Goal: Task Accomplishment & Management: Complete application form

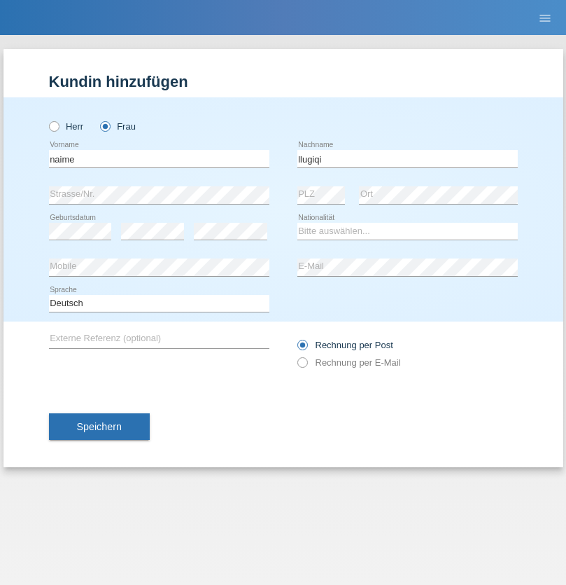
type input "llugiqi"
select select "CH"
radio input "true"
click at [159, 158] on input "text" at bounding box center [159, 159] width 221 height 18
type input "Vukosava"
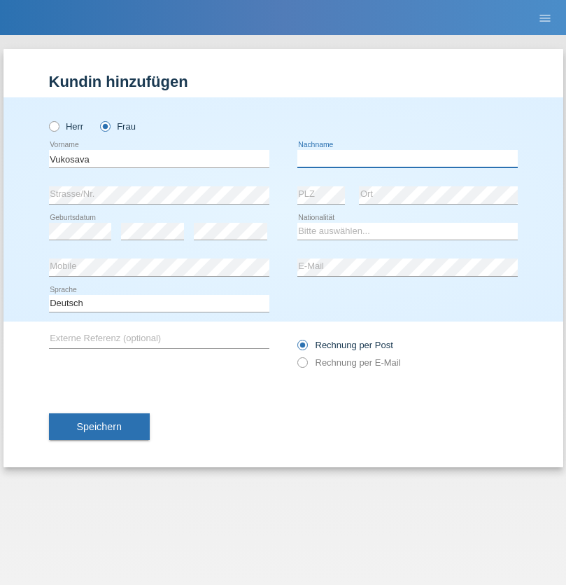
click at [407, 158] on input "text" at bounding box center [408, 159] width 221 height 18
type input "Jeremic"
select select "HR"
select select "C"
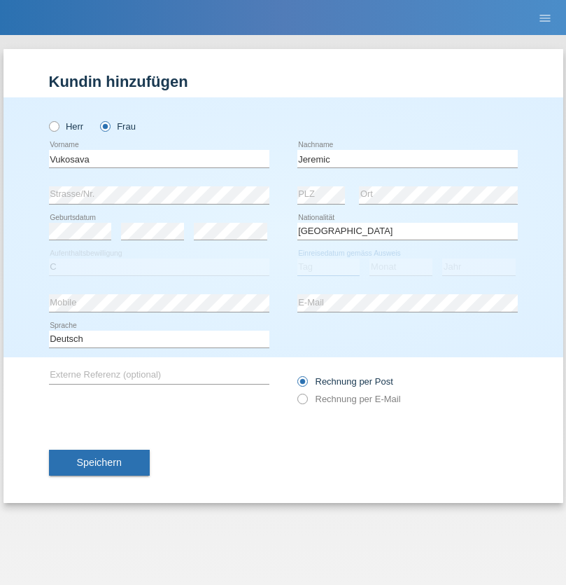
select select "31"
select select "05"
select select "2003"
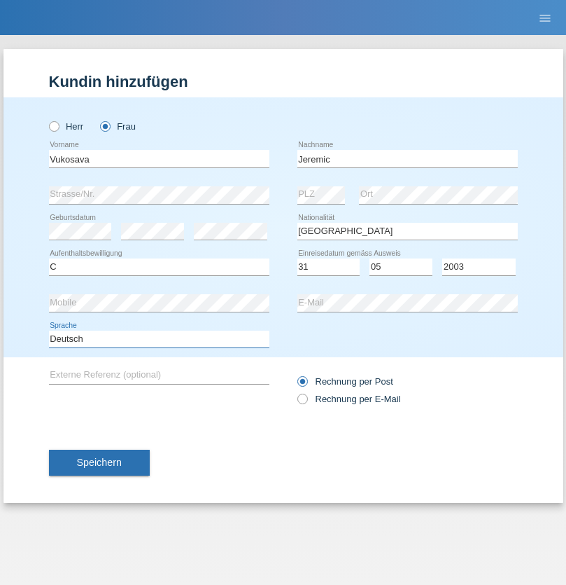
select select "en"
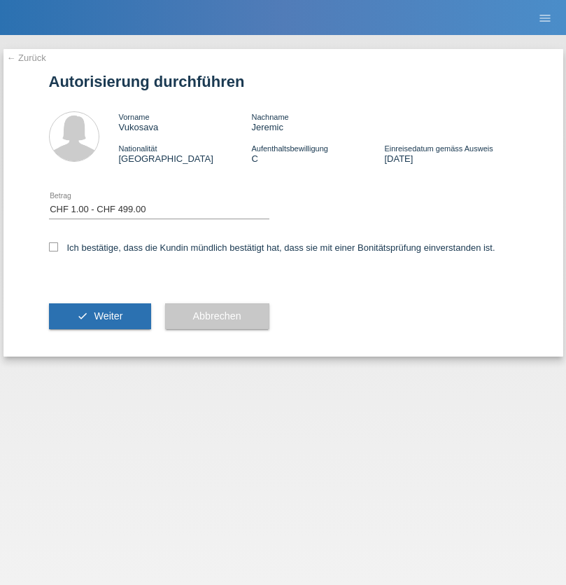
select select "1"
checkbox input "true"
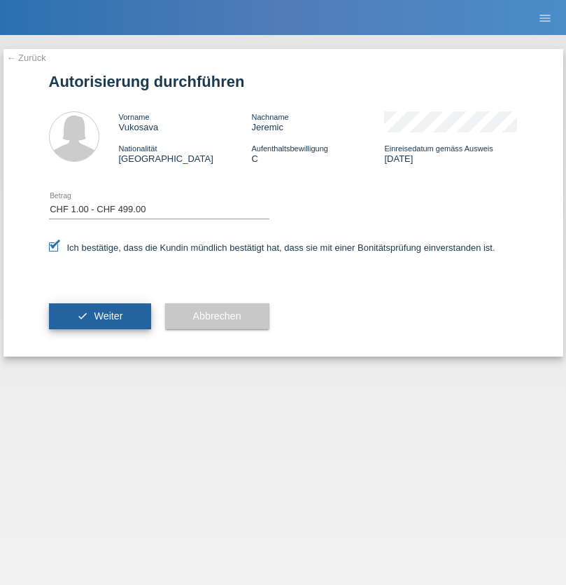
click at [99, 316] on span "Weiter" at bounding box center [108, 315] width 29 height 11
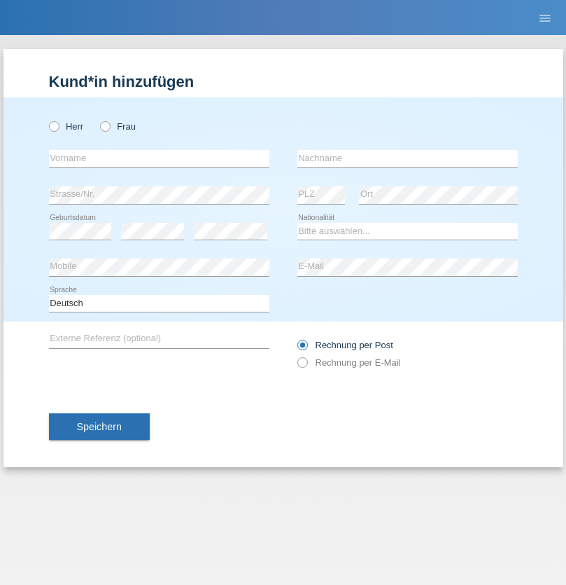
radio input "true"
click at [159, 158] on input "text" at bounding box center [159, 159] width 221 height 18
type input "Shanas"
click at [407, 158] on input "text" at bounding box center [408, 159] width 221 height 18
type input "Baranati"
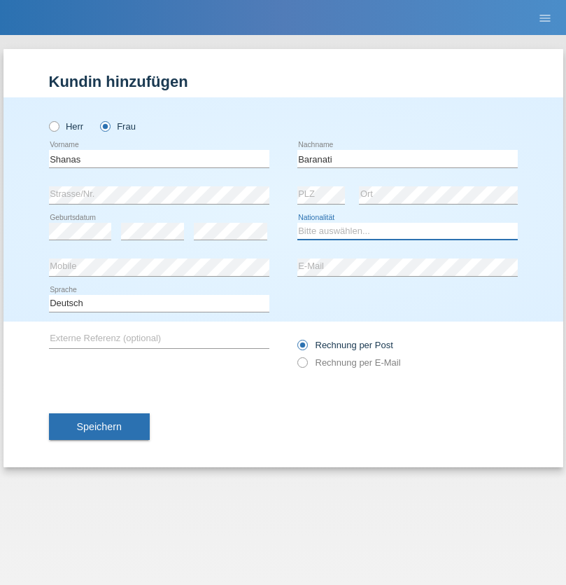
select select "CH"
radio input "true"
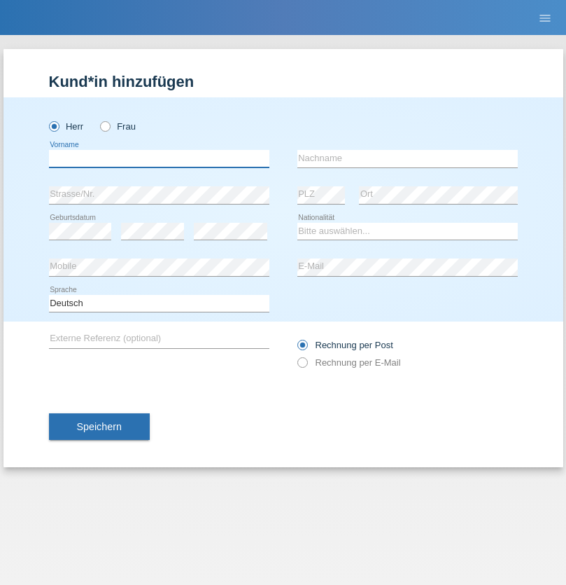
click at [159, 158] on input "text" at bounding box center [159, 159] width 221 height 18
type input "Khoshnaw"
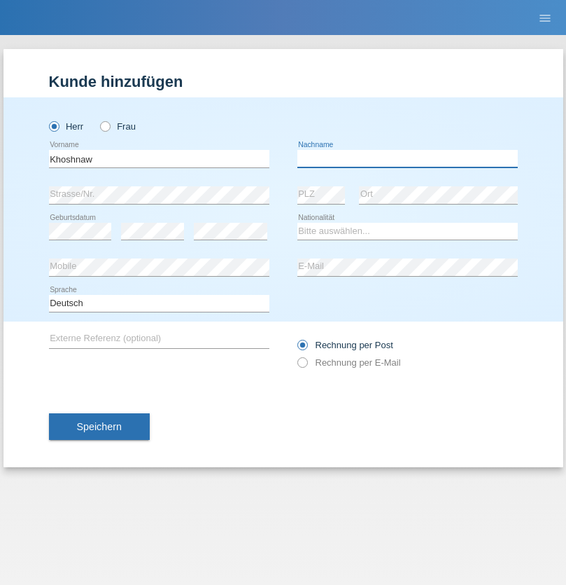
click at [407, 158] on input "text" at bounding box center [408, 159] width 221 height 18
type input "Abdulqadir"
select select "IR"
select select "C"
select select "03"
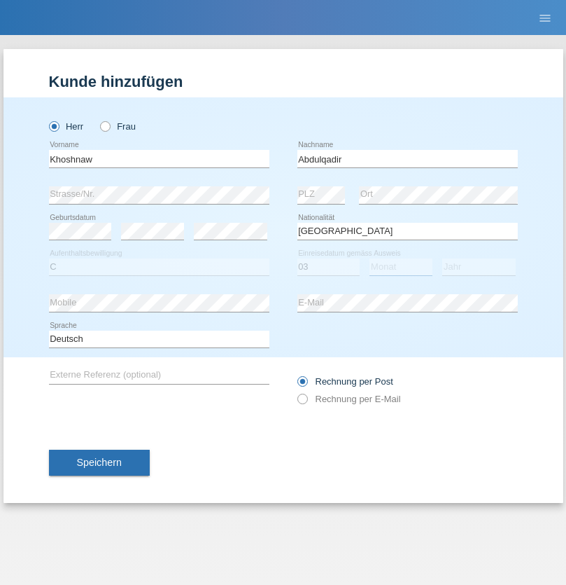
select select "09"
select select "2015"
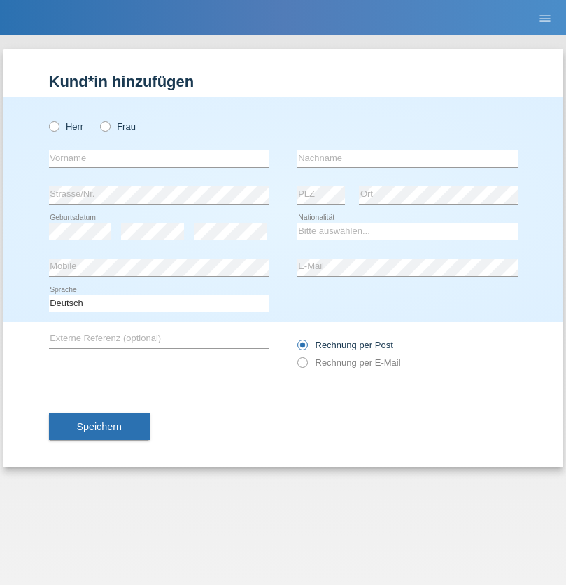
radio input "true"
click at [159, 158] on input "text" at bounding box center [159, 159] width 221 height 18
type input "[PERSON_NAME]"
click at [407, 158] on input "text" at bounding box center [408, 159] width 221 height 18
type input "Sokol"
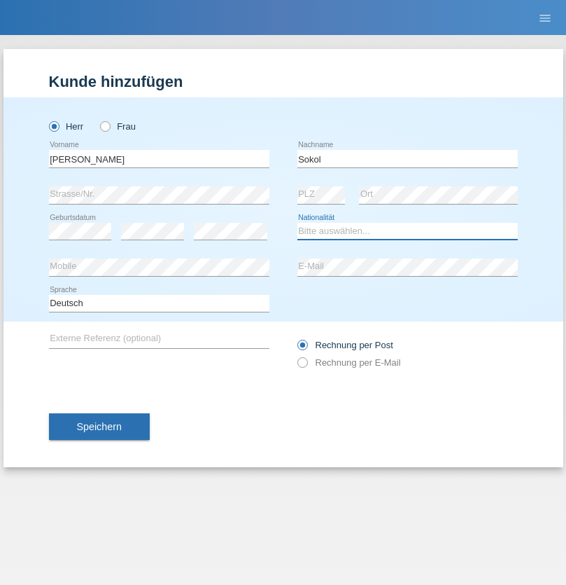
select select "XK"
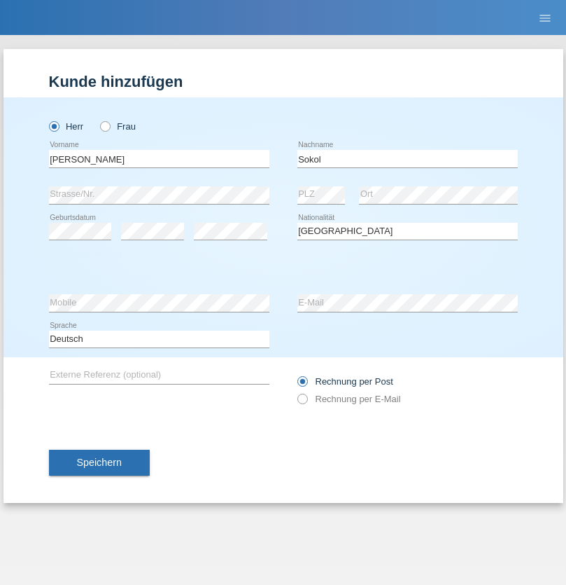
select select "C"
select select "02"
select select "08"
select select "1988"
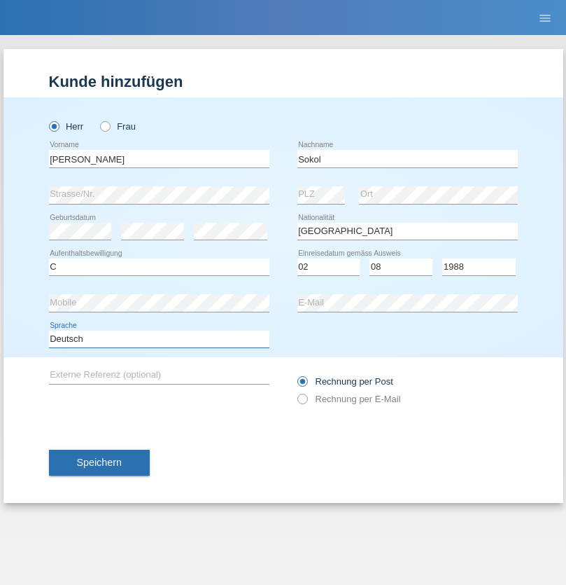
select select "en"
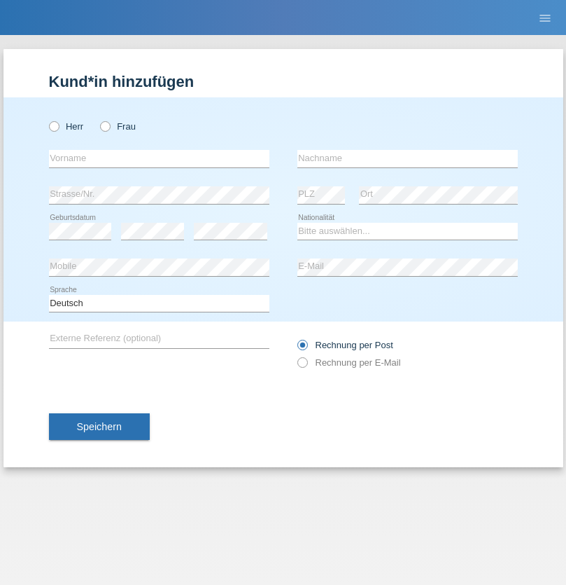
radio input "true"
click at [159, 158] on input "text" at bounding box center [159, 159] width 221 height 18
type input "Mustafa"
click at [407, 158] on input "text" at bounding box center [408, 159] width 221 height 18
type input "Sokol"
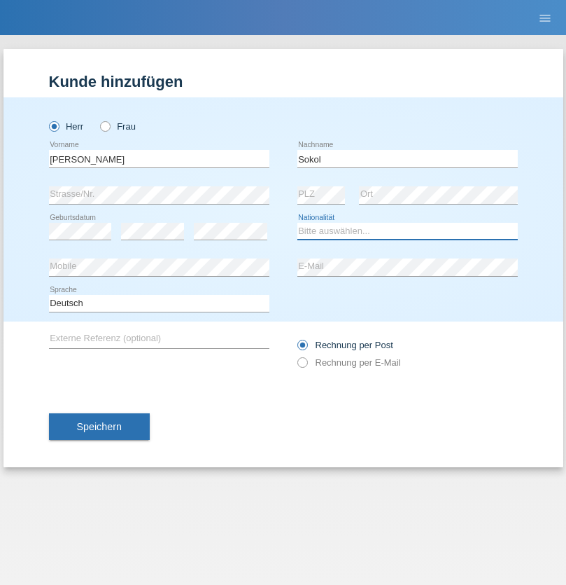
select select "XK"
select select "C"
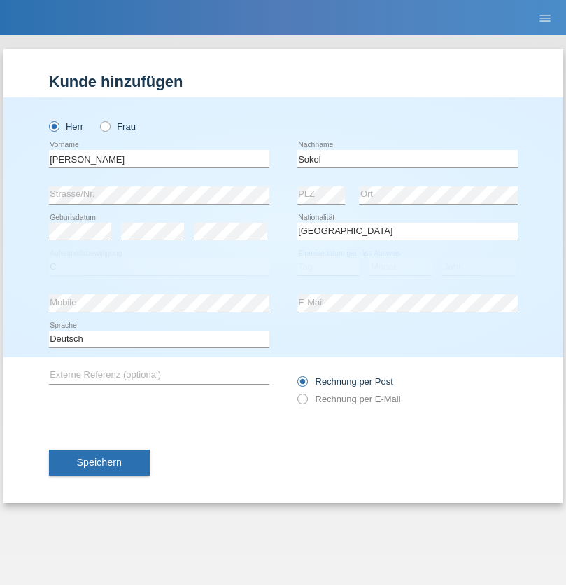
select select "02"
select select "08"
select select "1988"
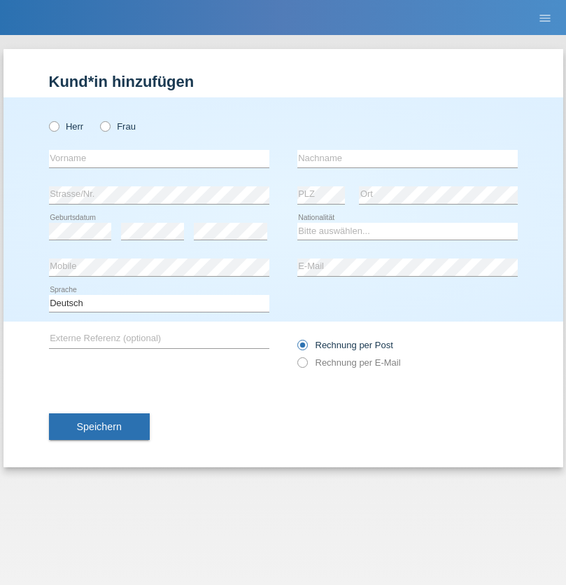
radio input "true"
click at [159, 158] on input "text" at bounding box center [159, 159] width 221 height 18
type input "[PERSON_NAME]"
click at [407, 158] on input "text" at bounding box center [408, 159] width 221 height 18
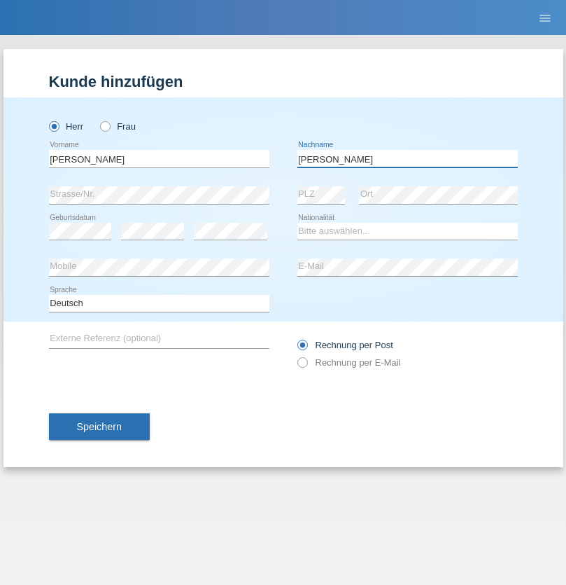
type input "[PERSON_NAME]"
select select "PL"
select select "C"
select select "11"
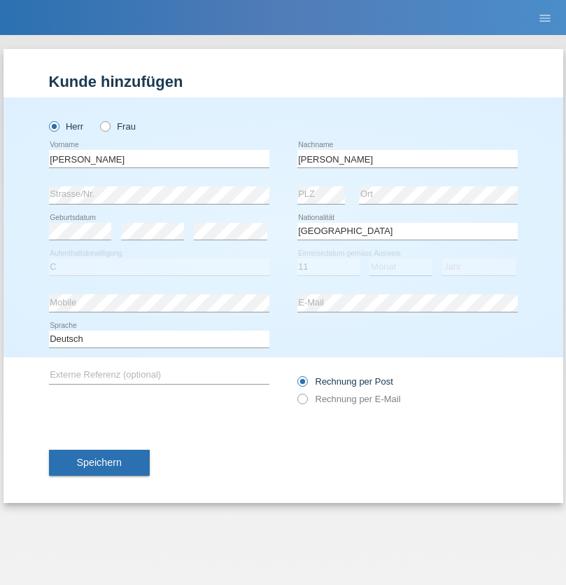
select select "01"
select select "2007"
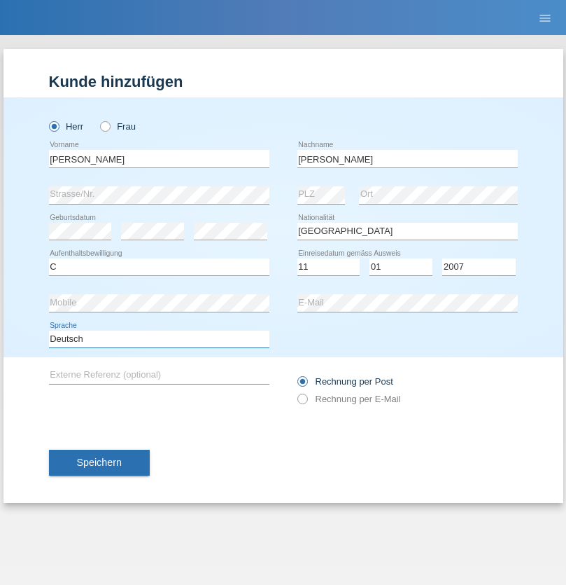
select select "en"
